Goal: Navigation & Orientation: Find specific page/section

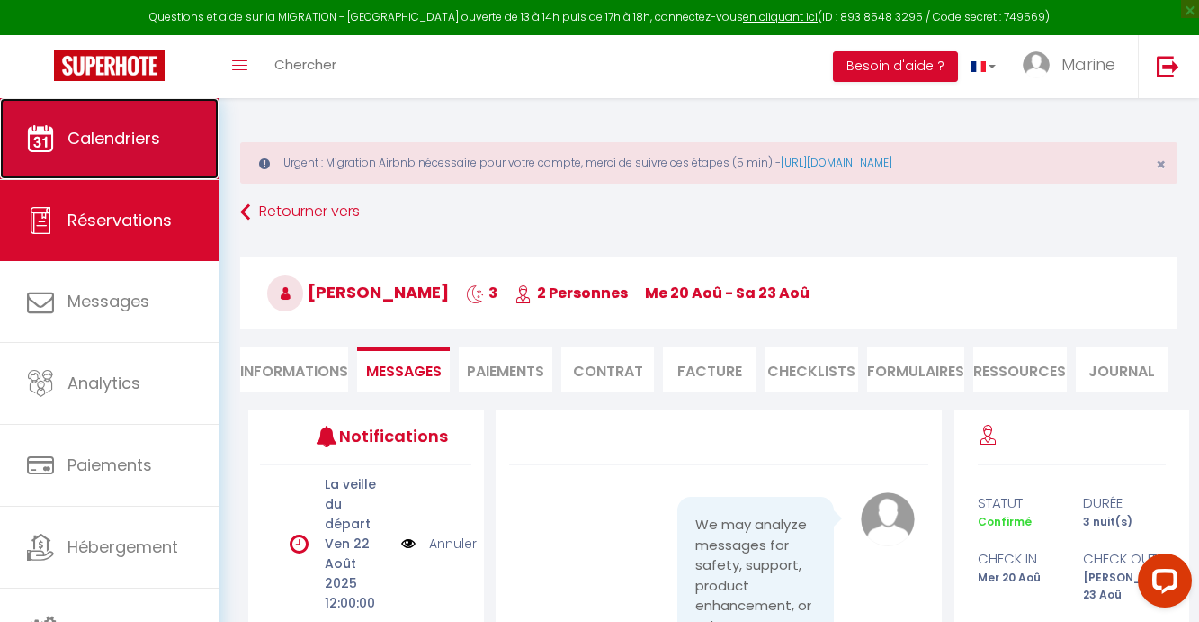
click at [132, 127] on span "Calendriers" at bounding box center [113, 138] width 93 height 22
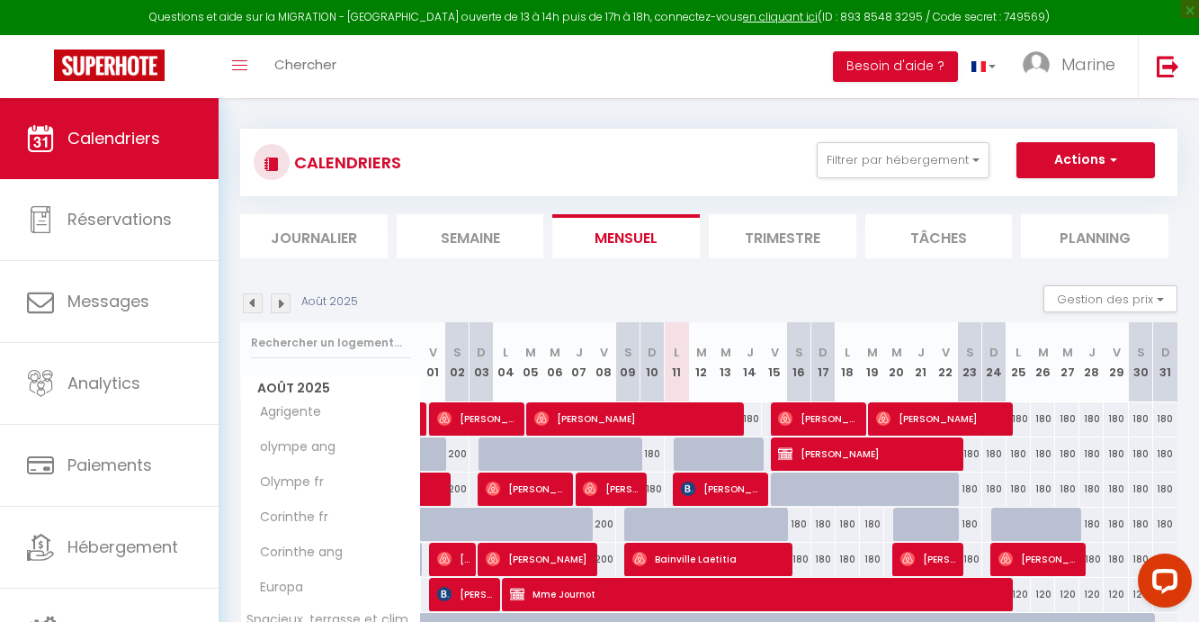
scroll to position [219, 0]
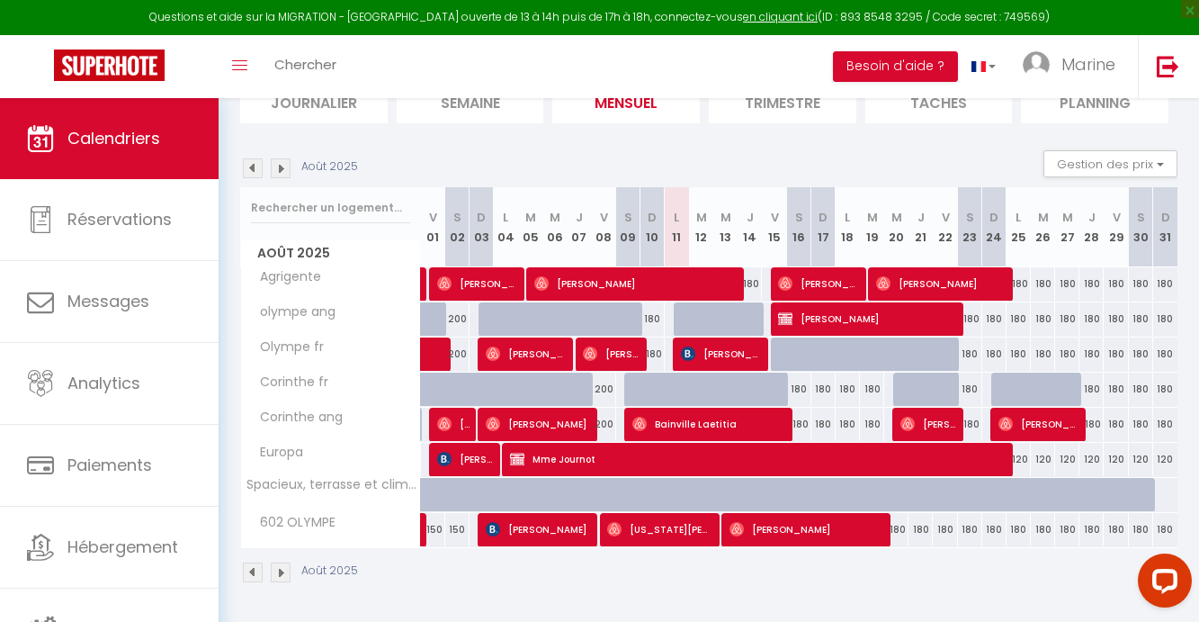
click at [247, 167] on img at bounding box center [253, 168] width 20 height 20
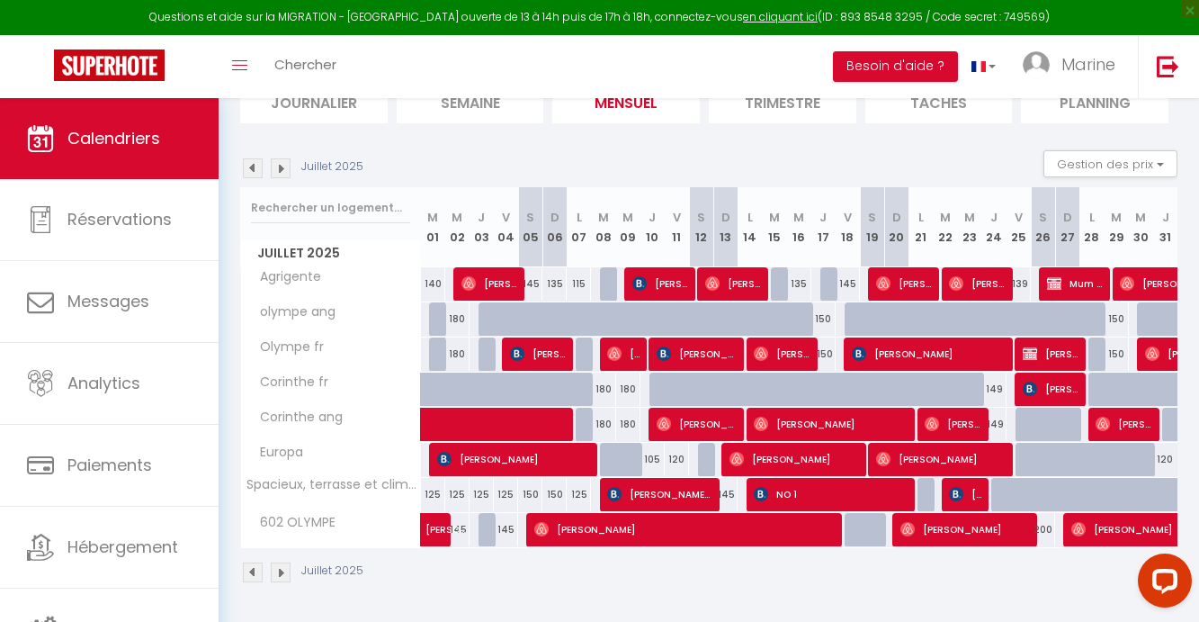
click at [248, 165] on img at bounding box center [253, 168] width 20 height 20
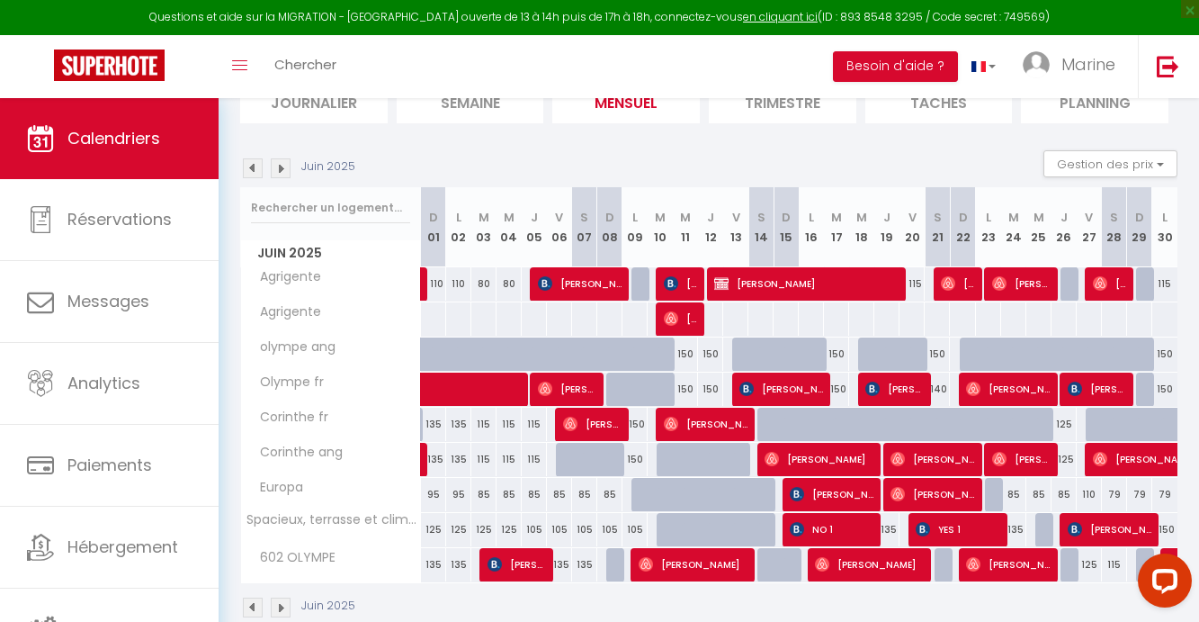
click at [248, 165] on img at bounding box center [253, 168] width 20 height 20
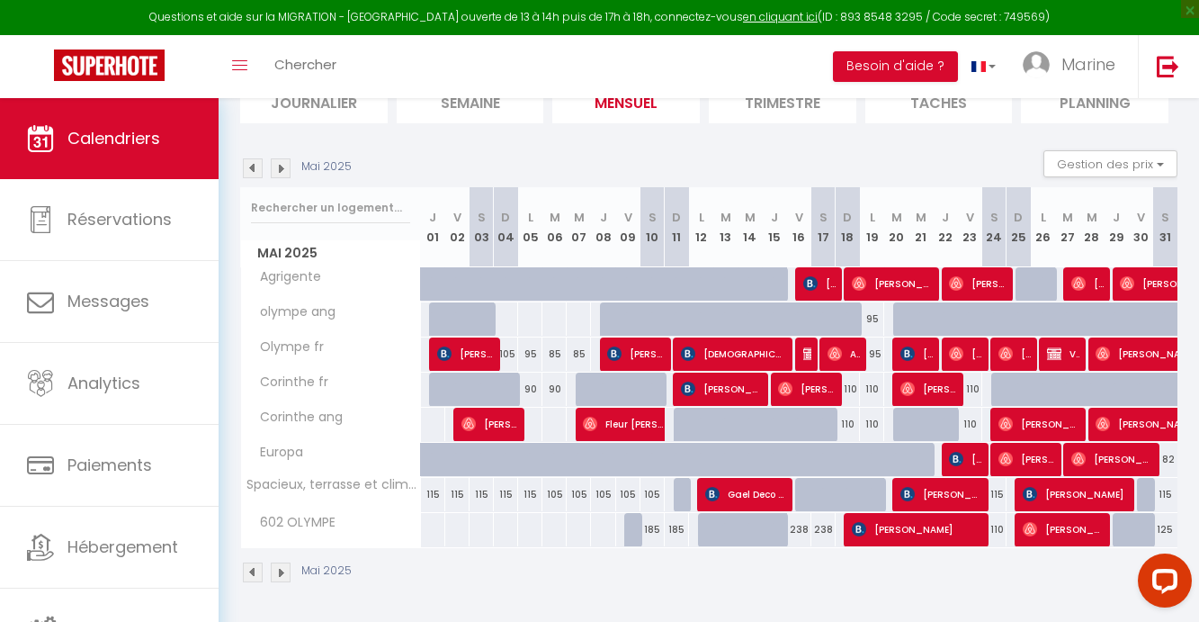
click at [248, 165] on img at bounding box center [253, 168] width 20 height 20
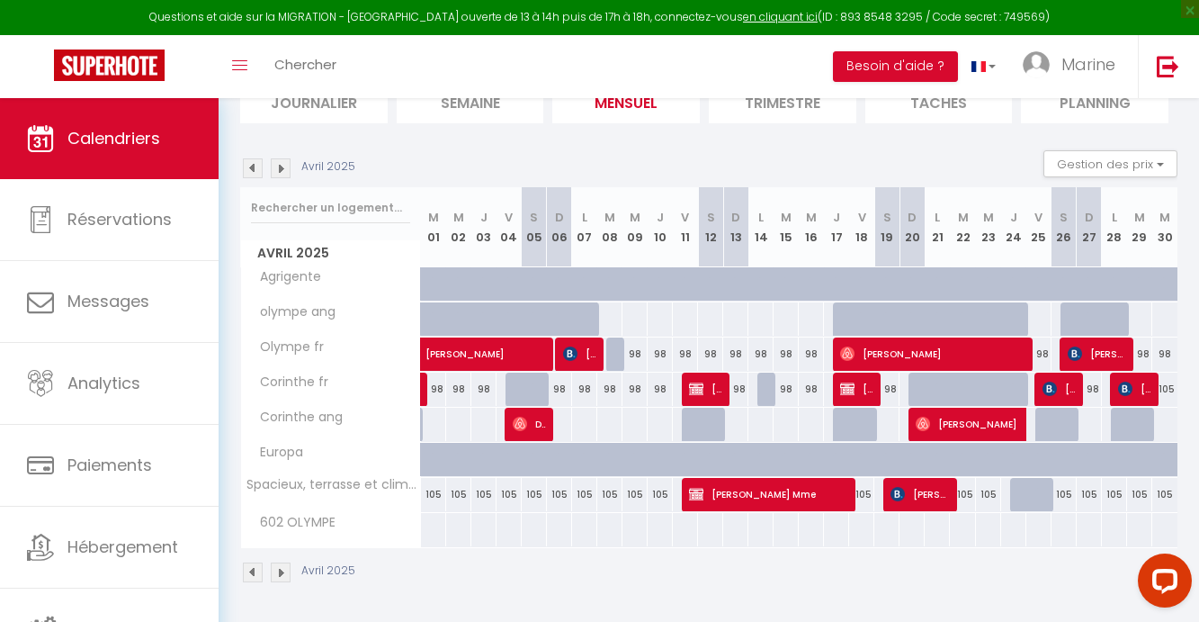
click at [254, 166] on img at bounding box center [253, 168] width 20 height 20
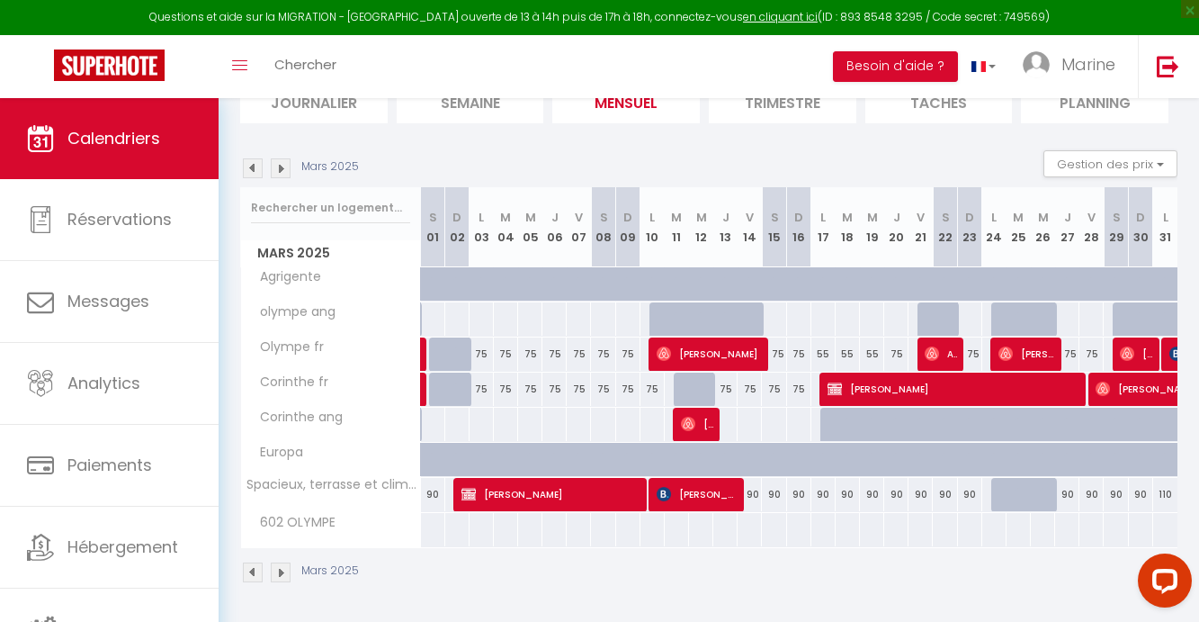
click at [254, 167] on img at bounding box center [253, 168] width 20 height 20
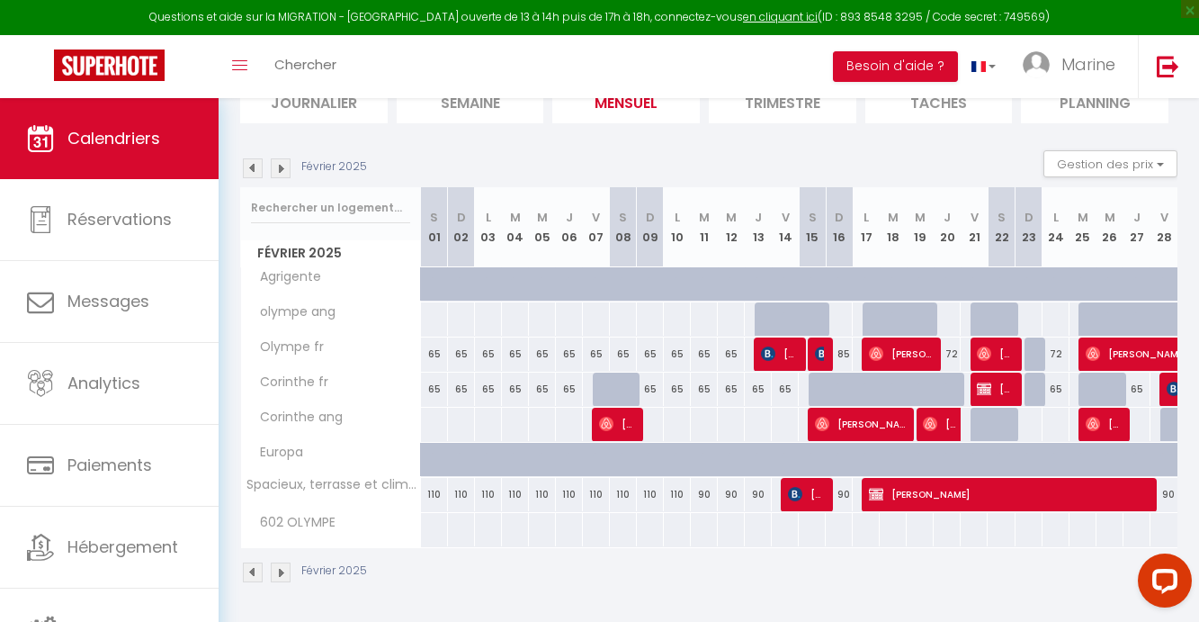
click at [254, 167] on img at bounding box center [253, 168] width 20 height 20
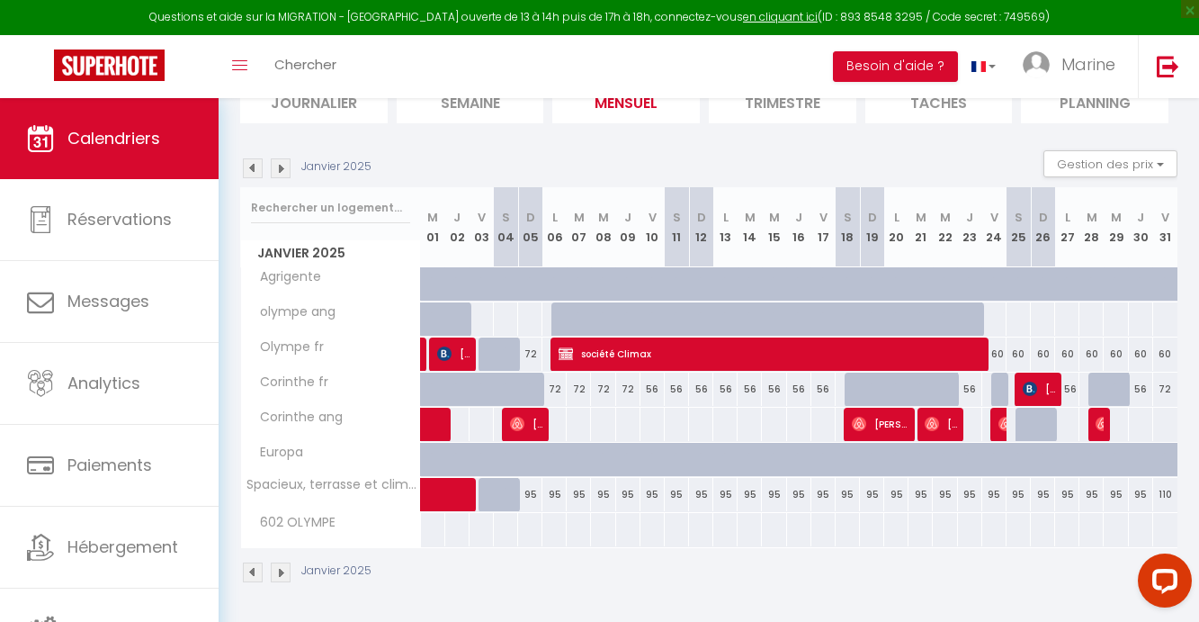
click at [255, 166] on img at bounding box center [253, 168] width 20 height 20
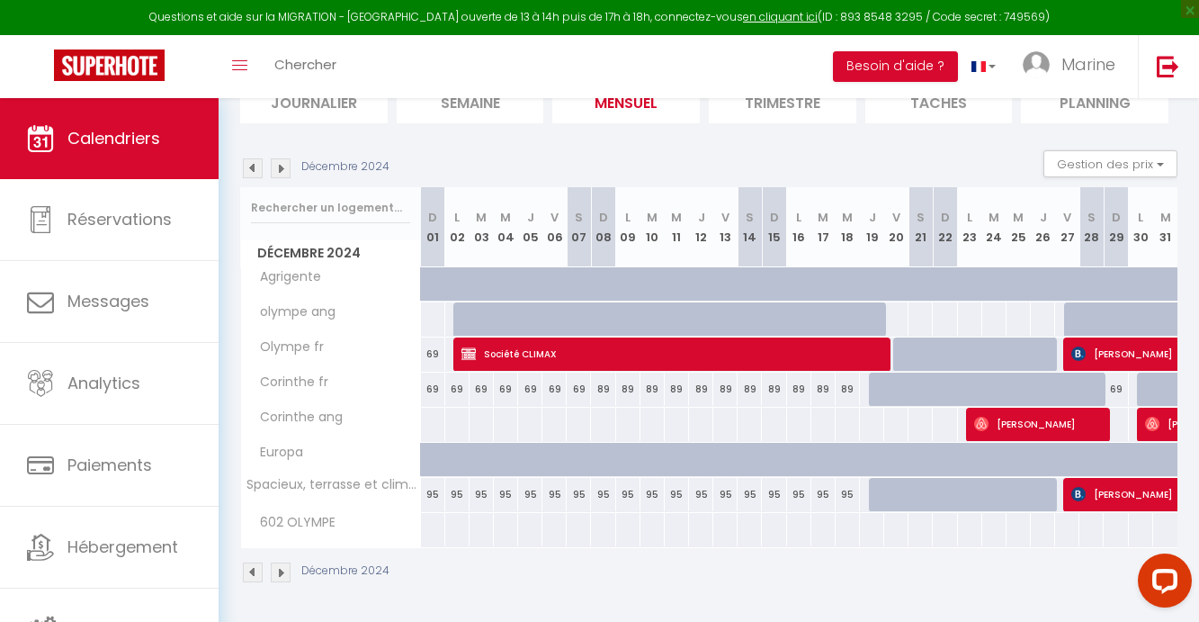
click at [255, 169] on img at bounding box center [253, 168] width 20 height 20
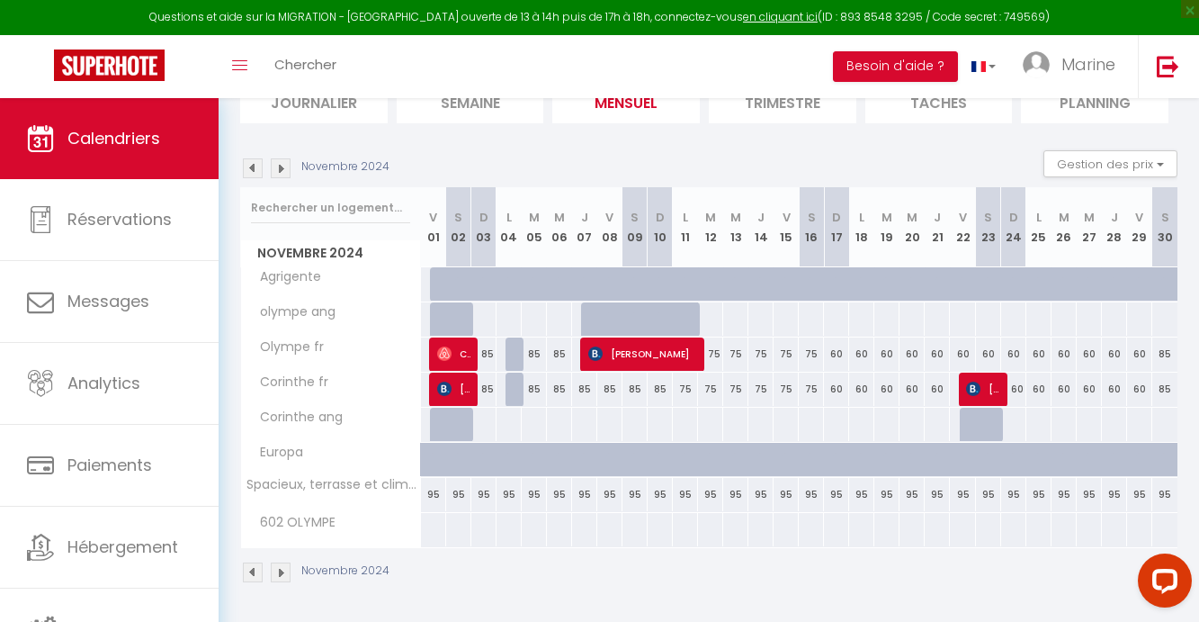
click at [255, 169] on img at bounding box center [253, 168] width 20 height 20
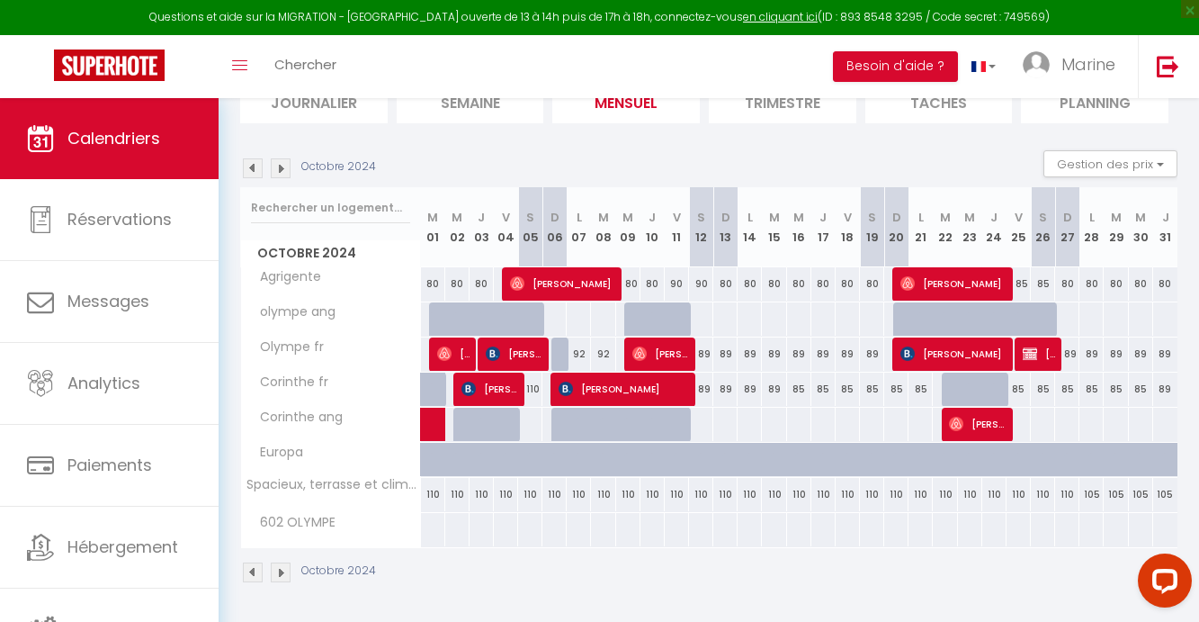
click at [255, 169] on img at bounding box center [253, 168] width 20 height 20
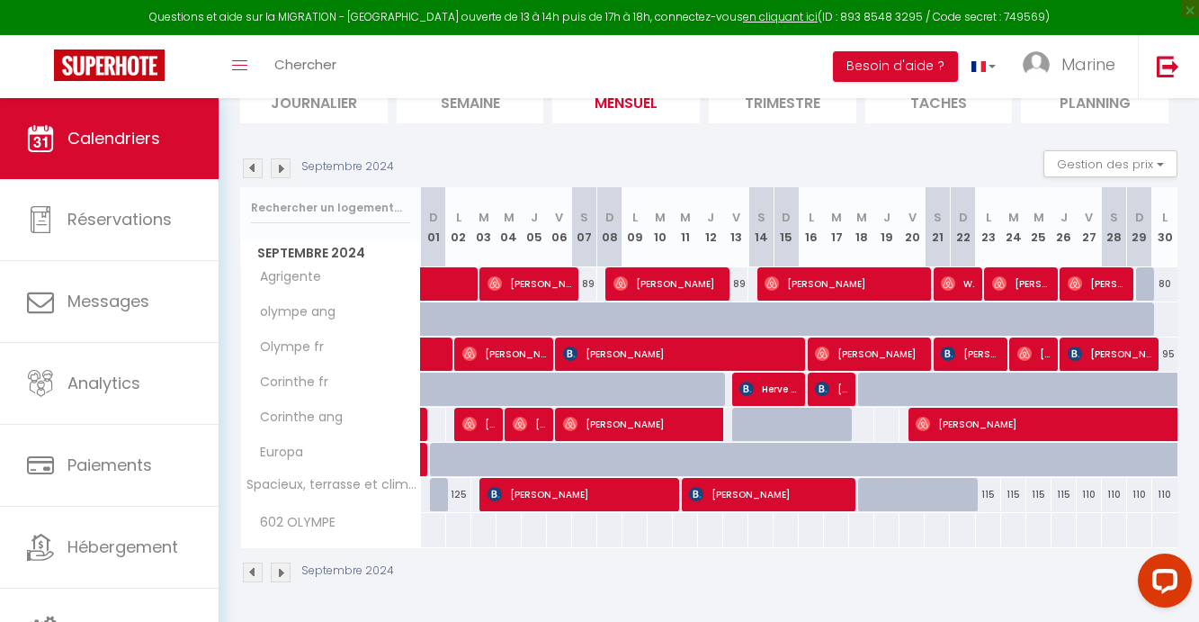
click at [255, 169] on img at bounding box center [253, 168] width 20 height 20
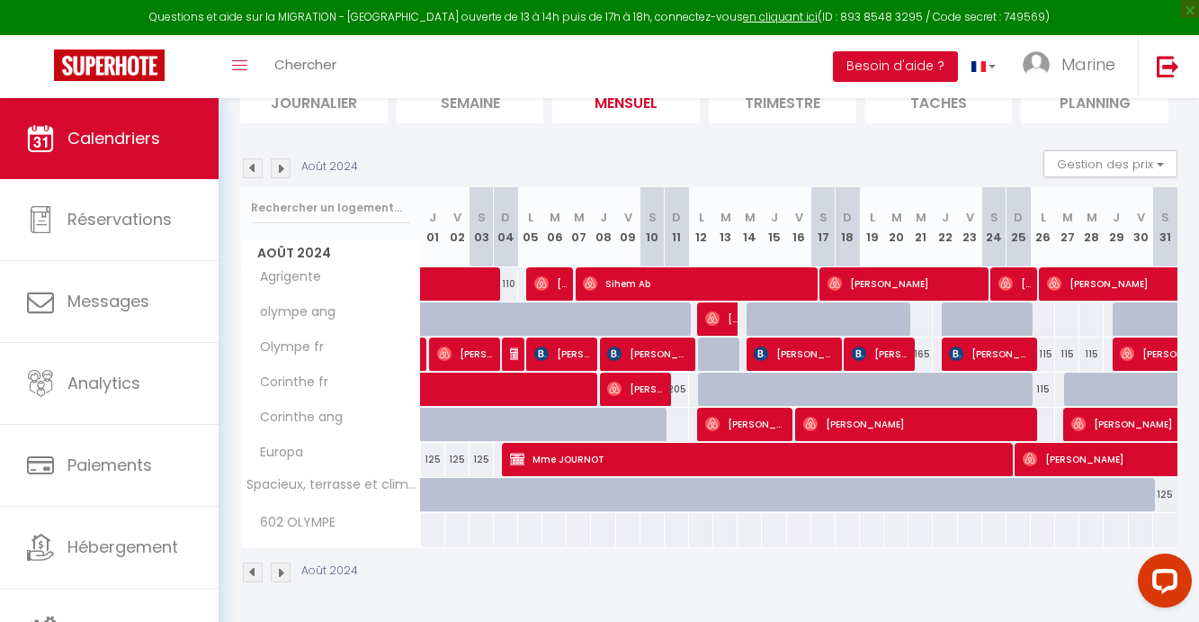
click at [254, 172] on img at bounding box center [253, 168] width 20 height 20
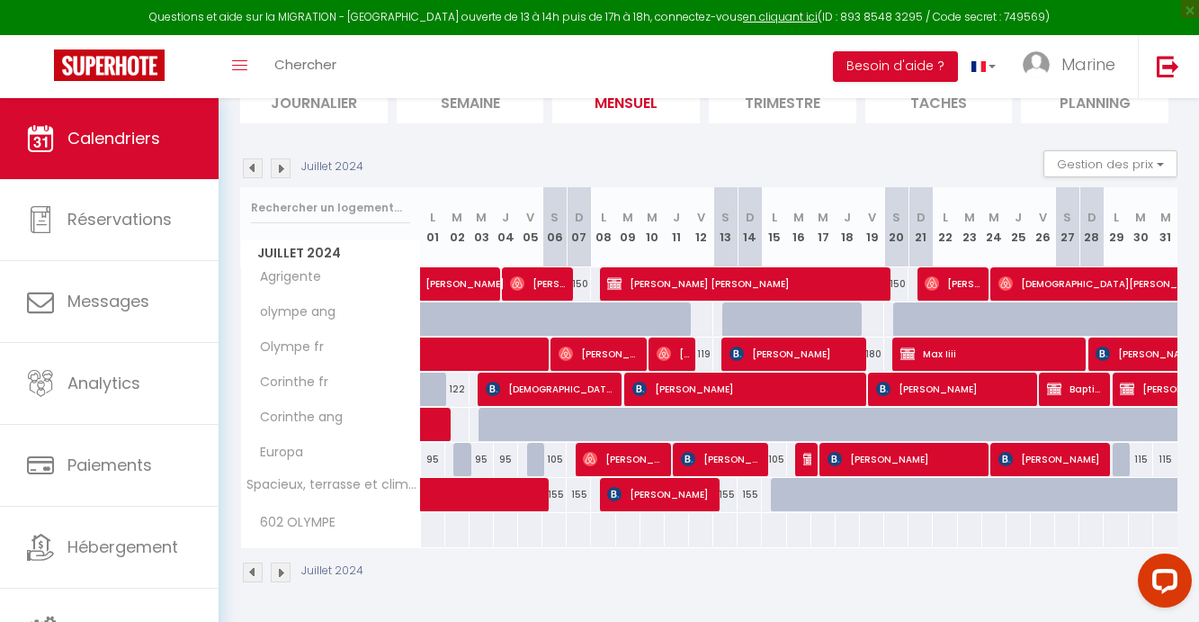
click at [254, 171] on img at bounding box center [253, 168] width 20 height 20
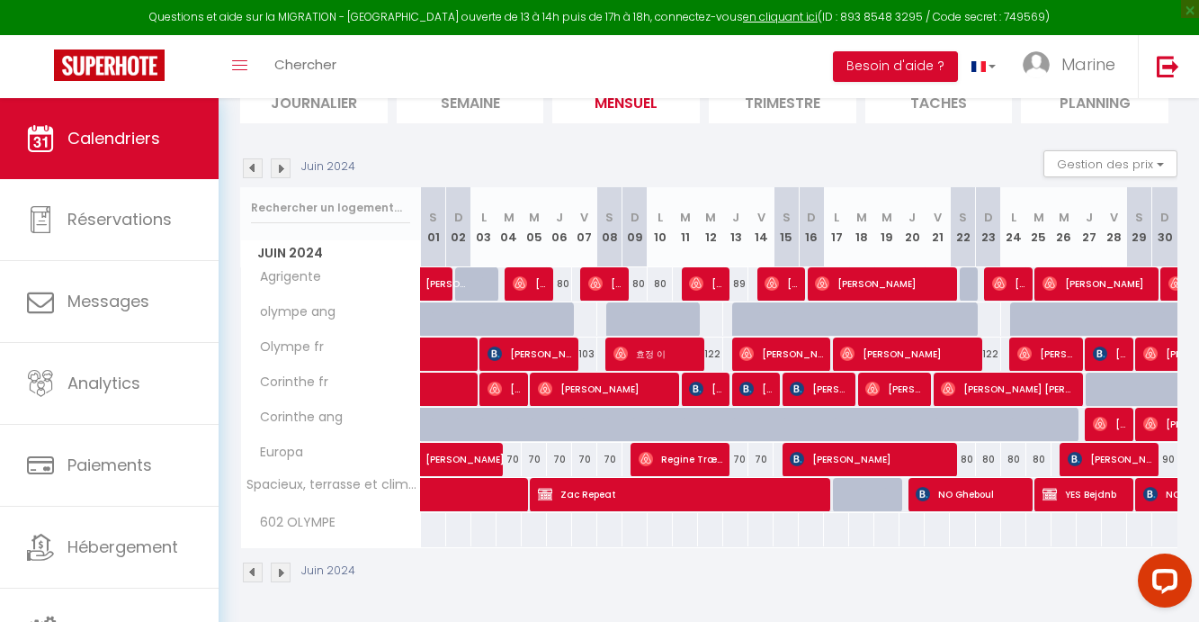
click at [254, 171] on img at bounding box center [253, 168] width 20 height 20
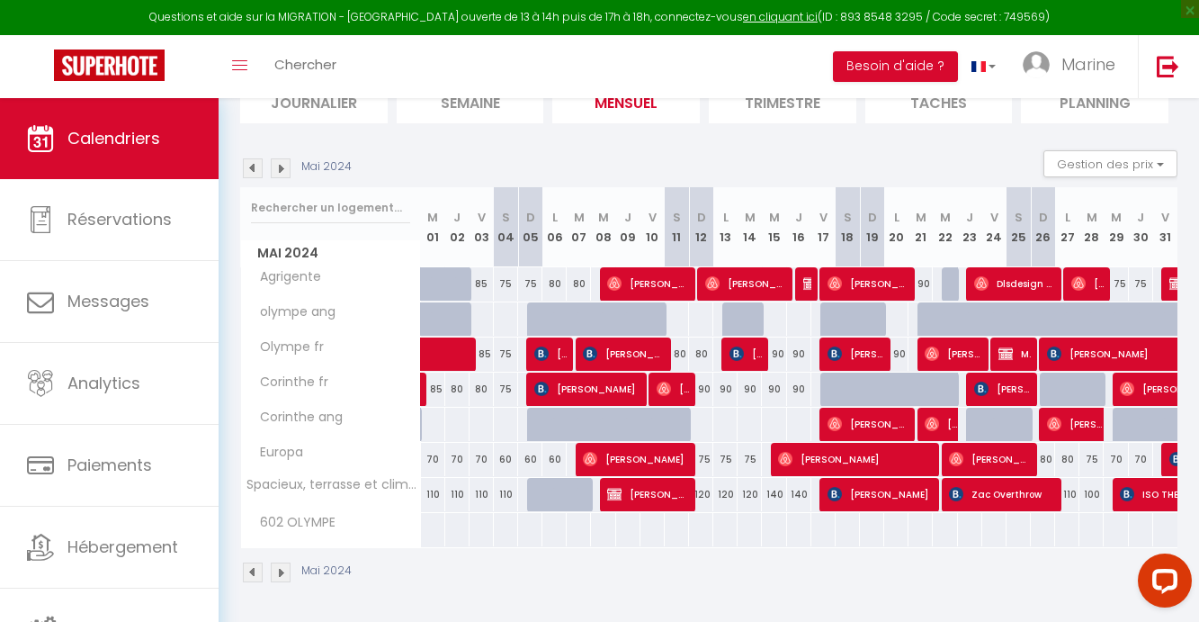
click at [254, 171] on img at bounding box center [253, 168] width 20 height 20
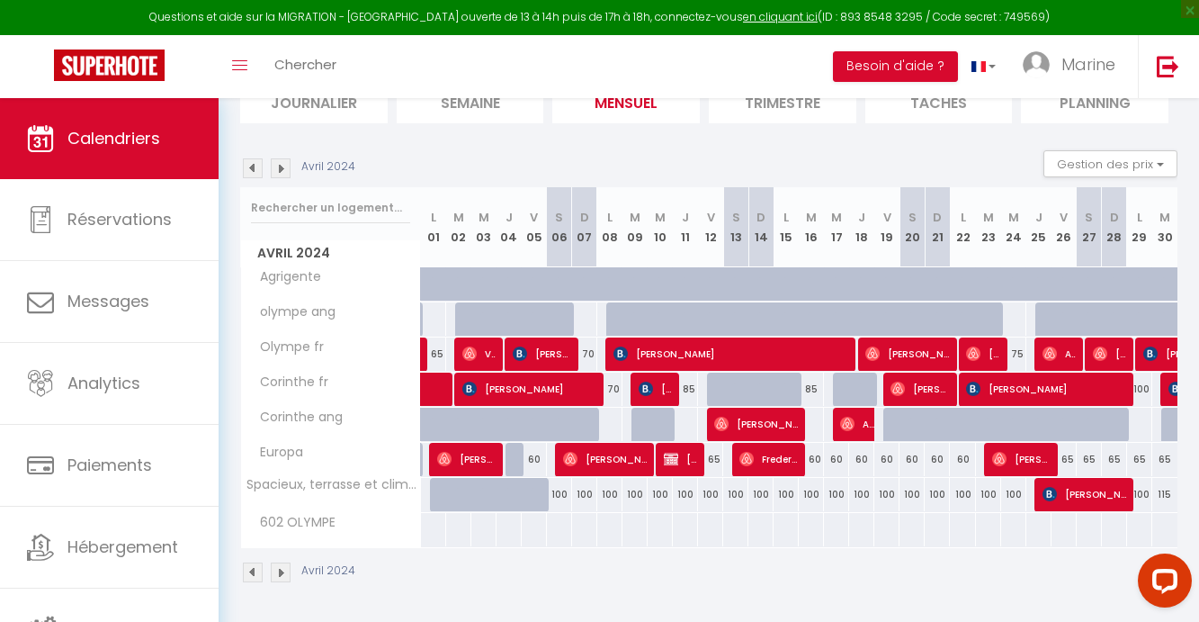
click at [283, 166] on img at bounding box center [281, 168] width 20 height 20
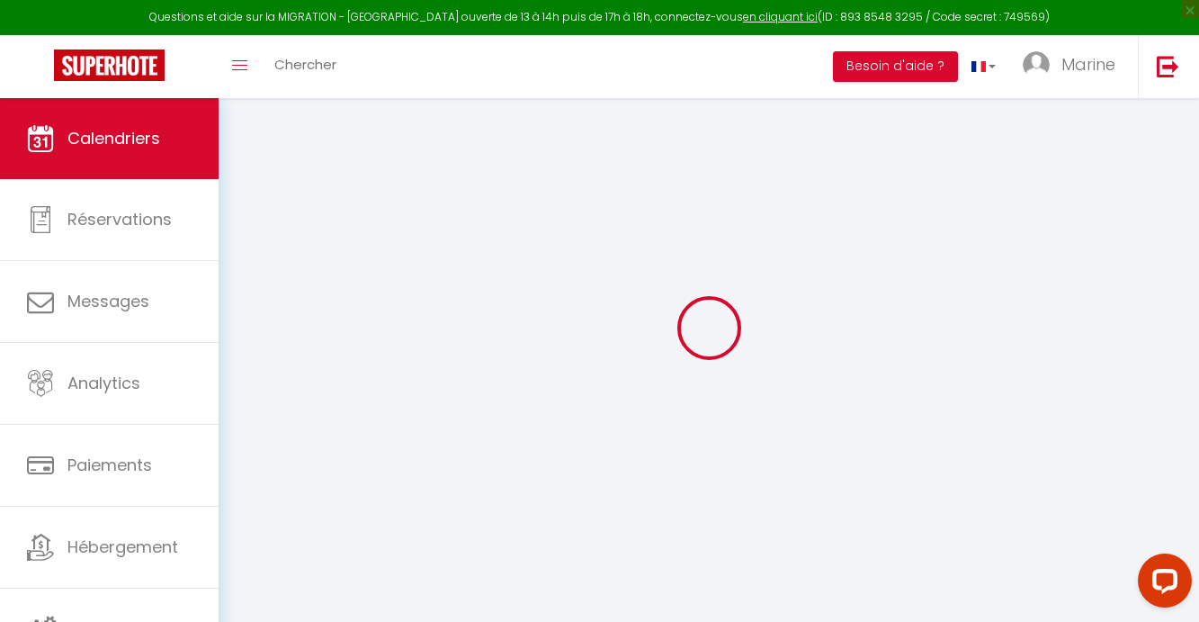
click at [283, 166] on div at bounding box center [708, 328] width 937 height 460
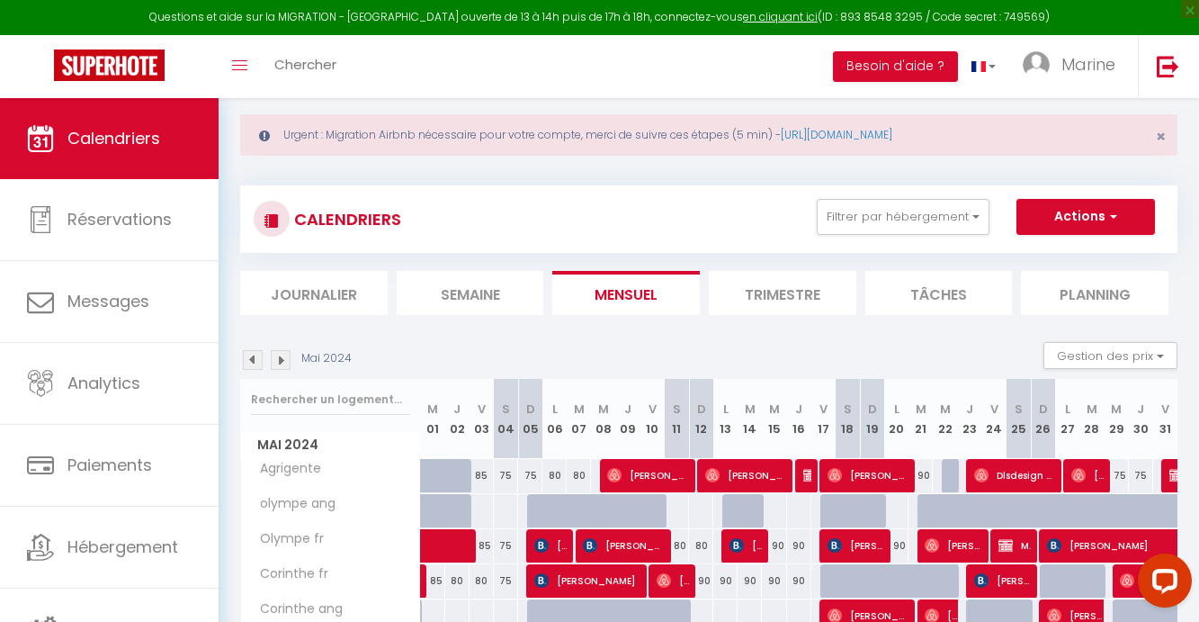
scroll to position [0, 0]
